Goal: Task Accomplishment & Management: Use online tool/utility

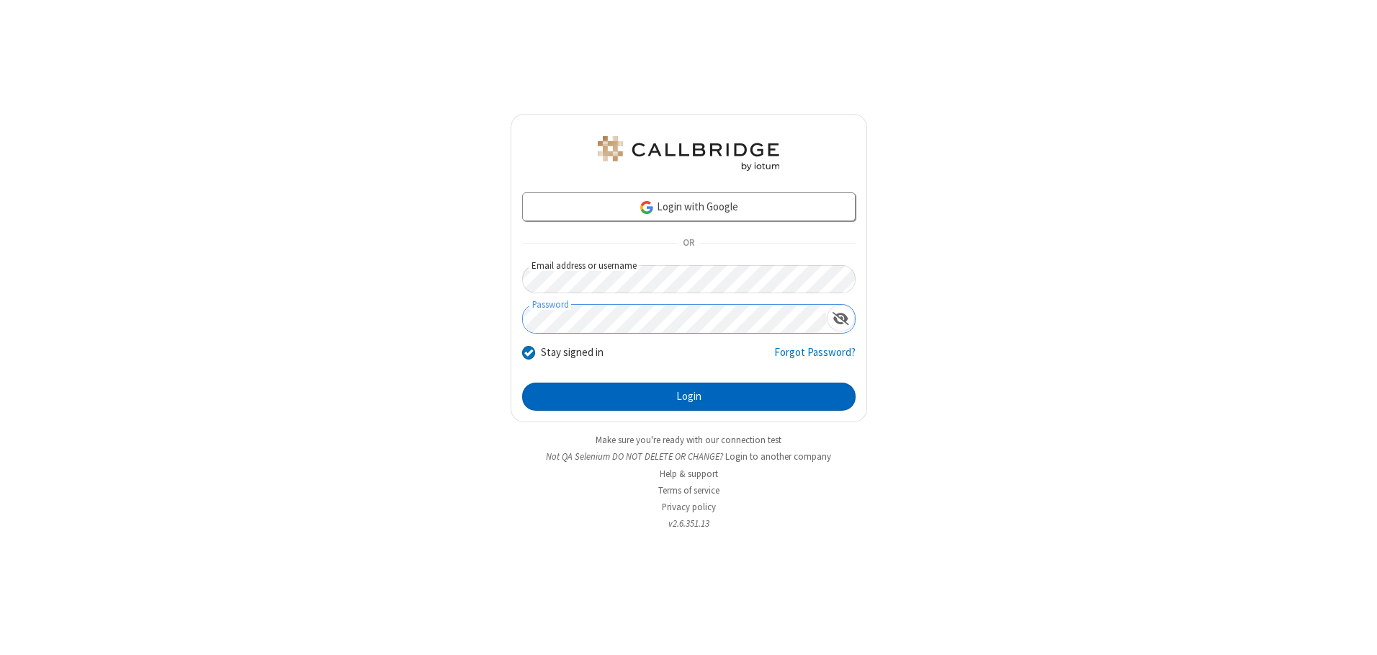
click at [688, 396] on button "Login" at bounding box center [688, 396] width 333 height 29
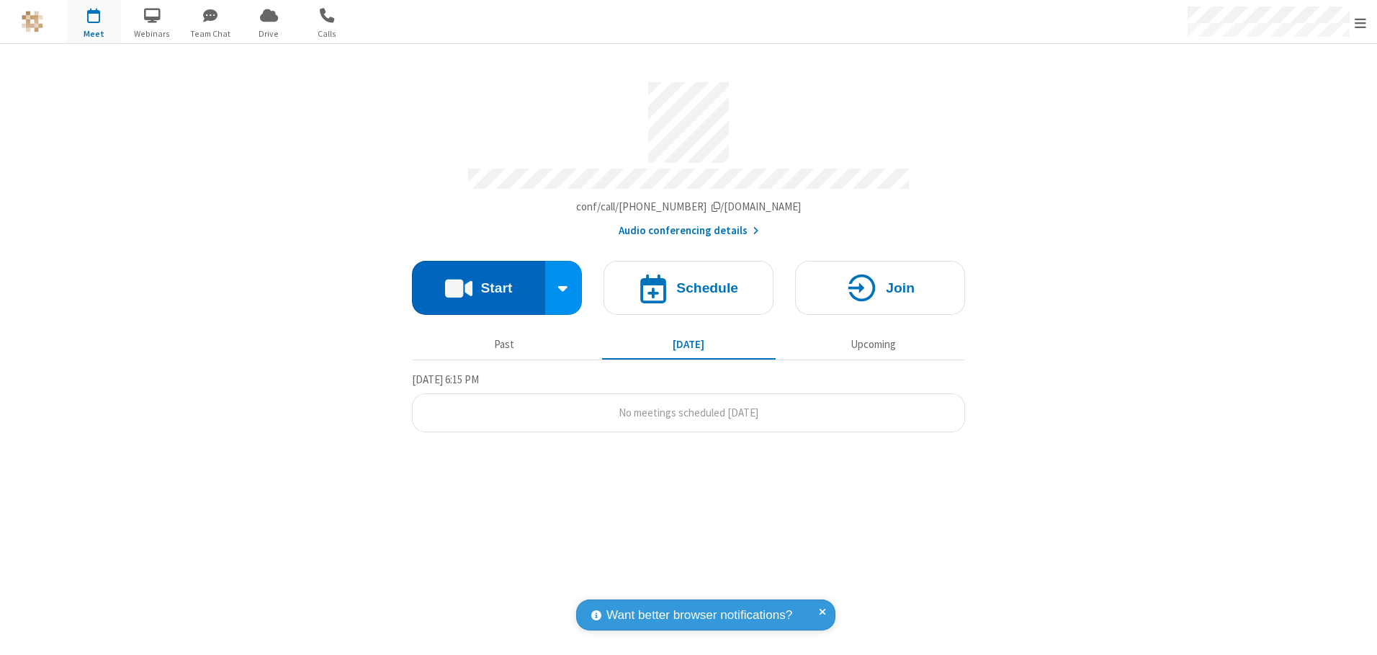
click at [478, 282] on button "Start" at bounding box center [478, 288] width 133 height 54
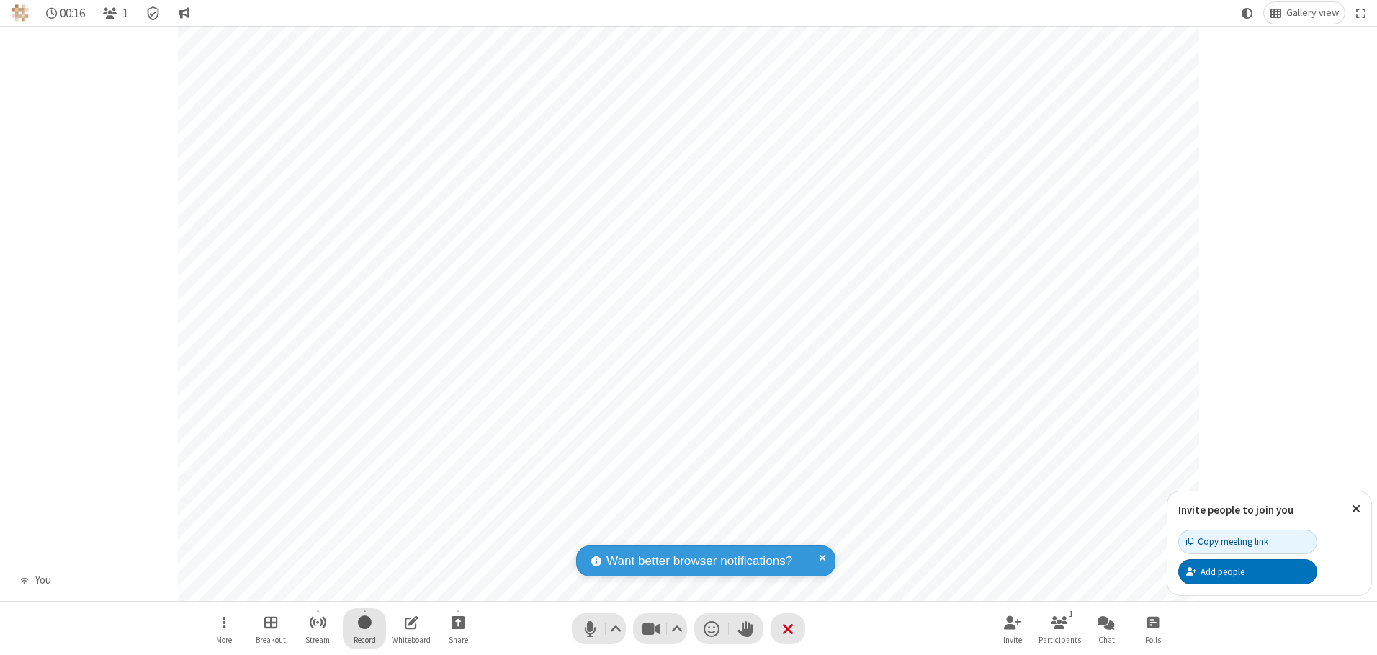
click at [364, 628] on span "Start recording" at bounding box center [365, 622] width 14 height 18
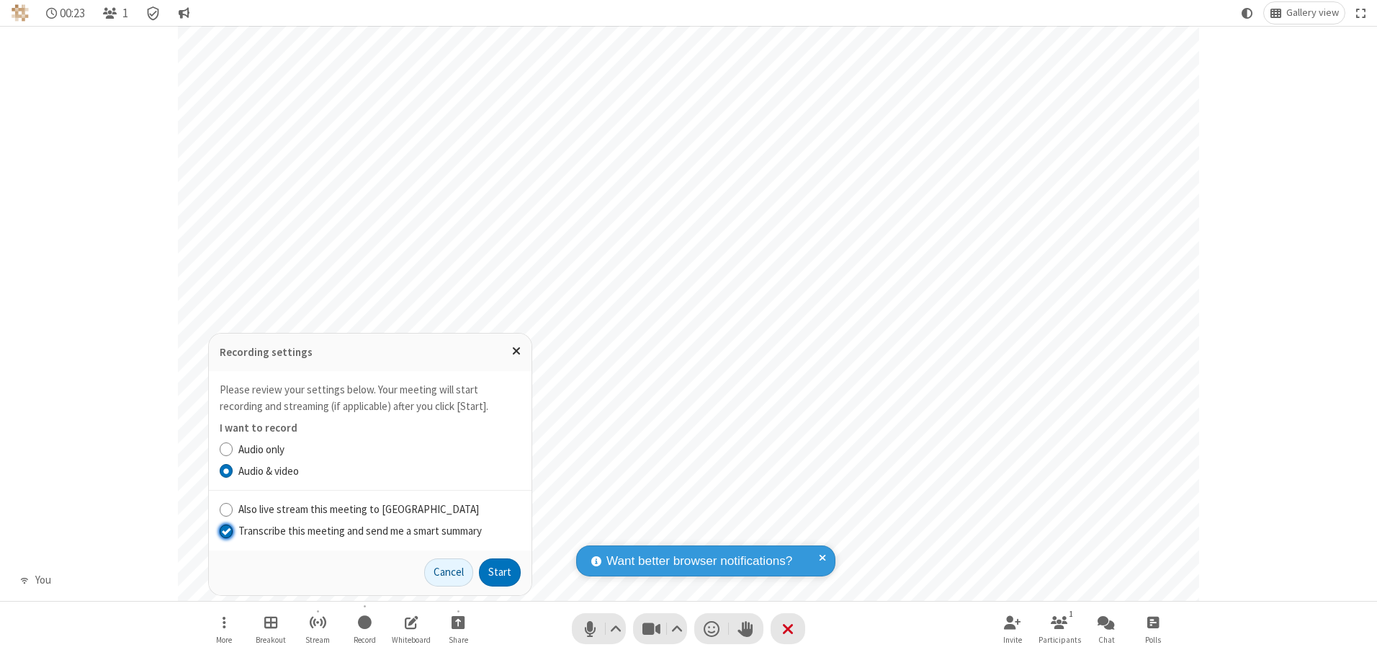
click at [225, 530] on input "Transcribe this meeting and send me a smart summary" at bounding box center [227, 530] width 14 height 15
click at [500, 572] on button "Start" at bounding box center [500, 572] width 42 height 29
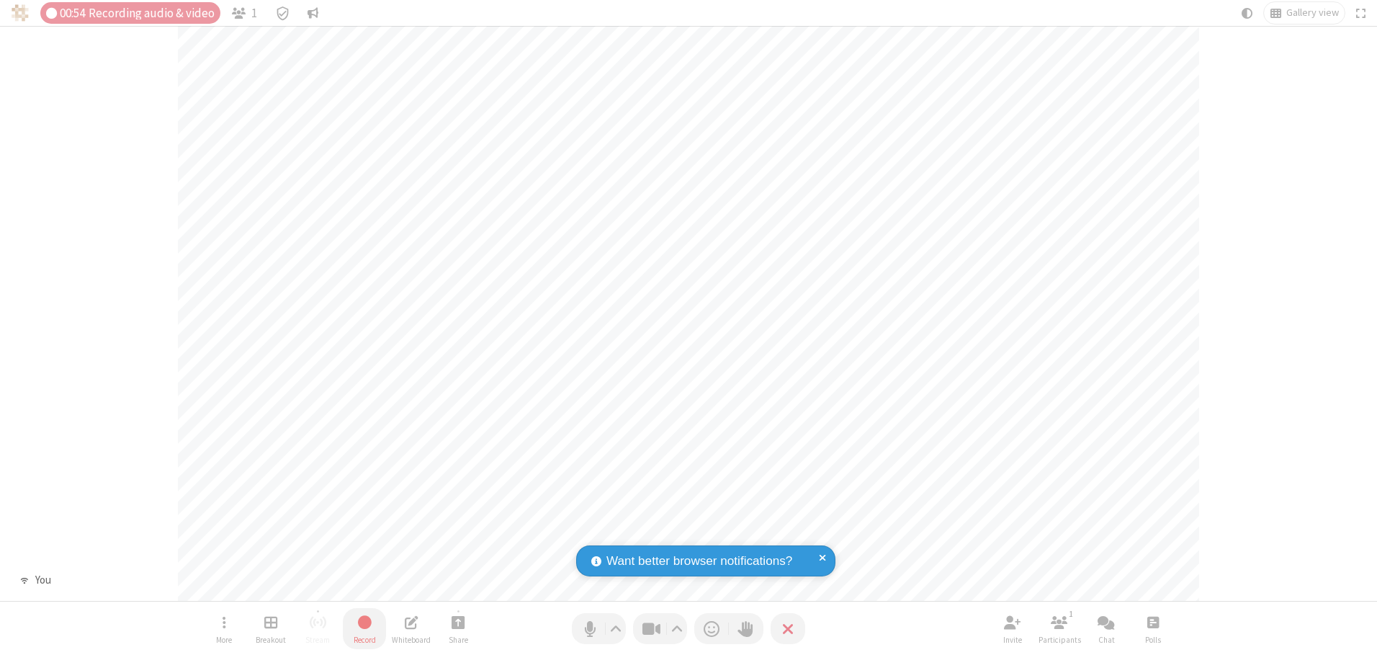
click at [364, 628] on span "Stop recording" at bounding box center [364, 622] width 17 height 18
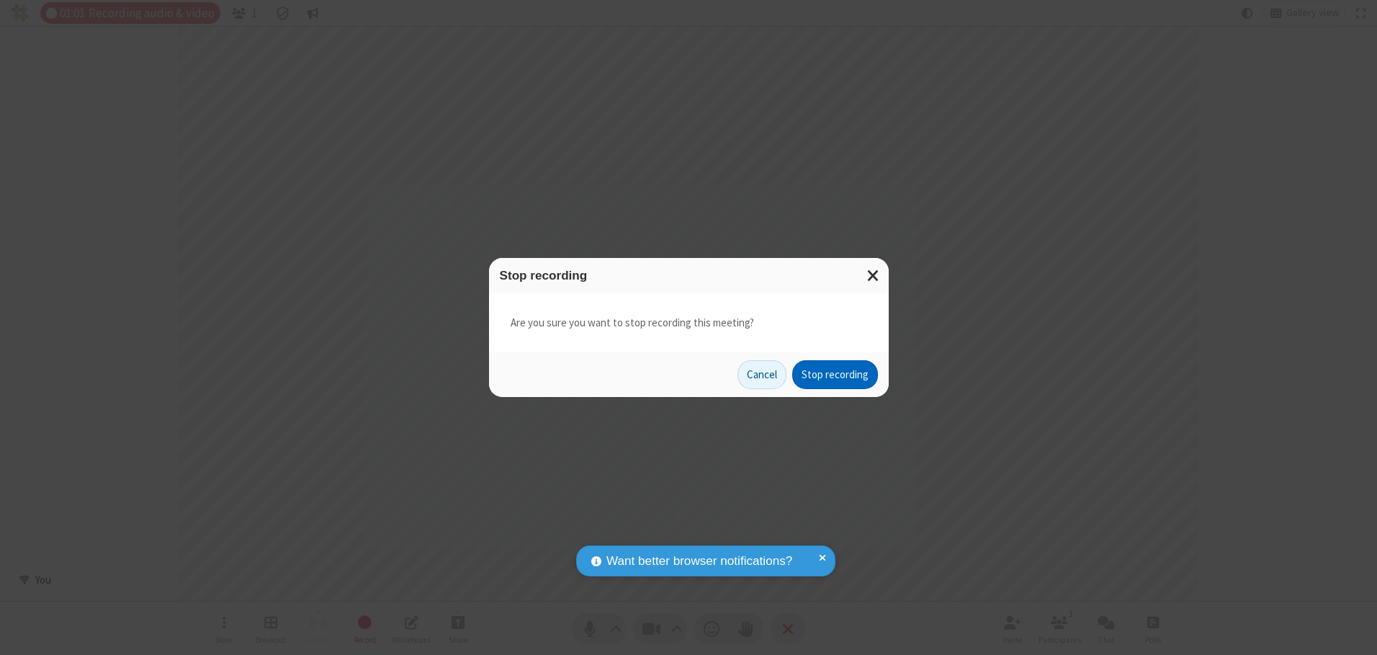
click at [835, 374] on button "Stop recording" at bounding box center [835, 374] width 86 height 29
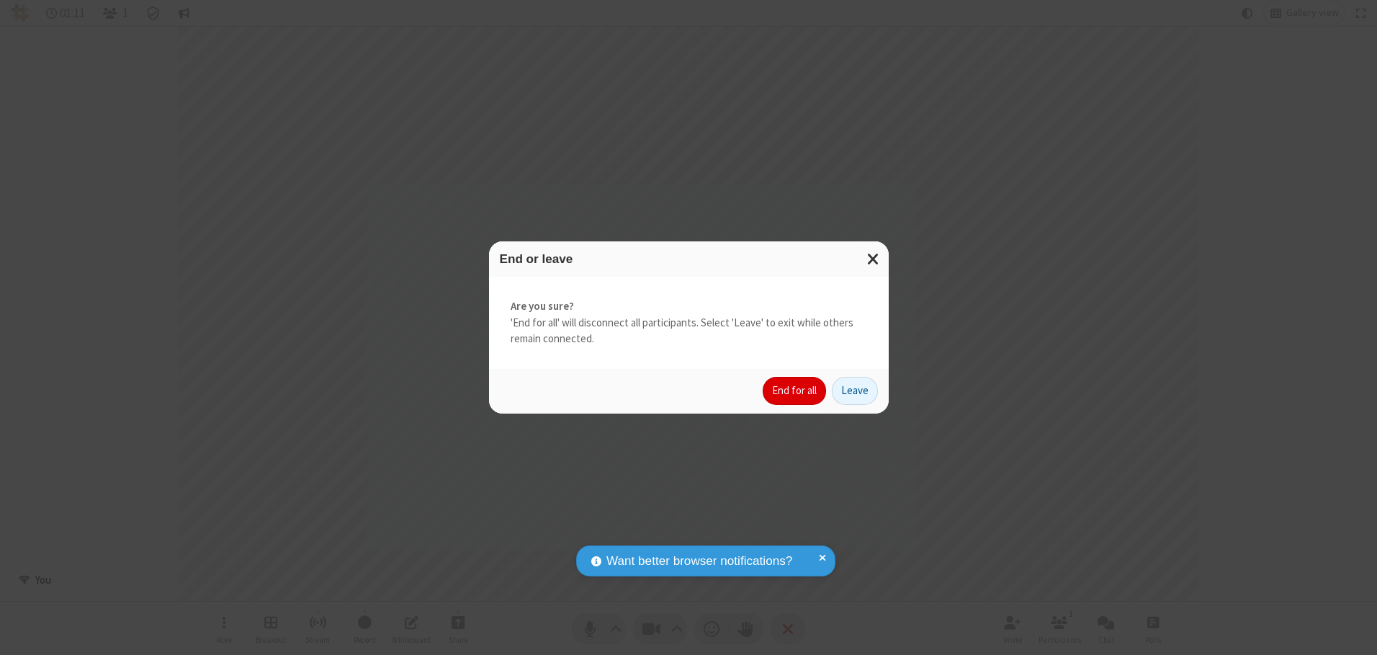
click at [795, 390] on button "End for all" at bounding box center [794, 391] width 63 height 29
